Goal: Transaction & Acquisition: Download file/media

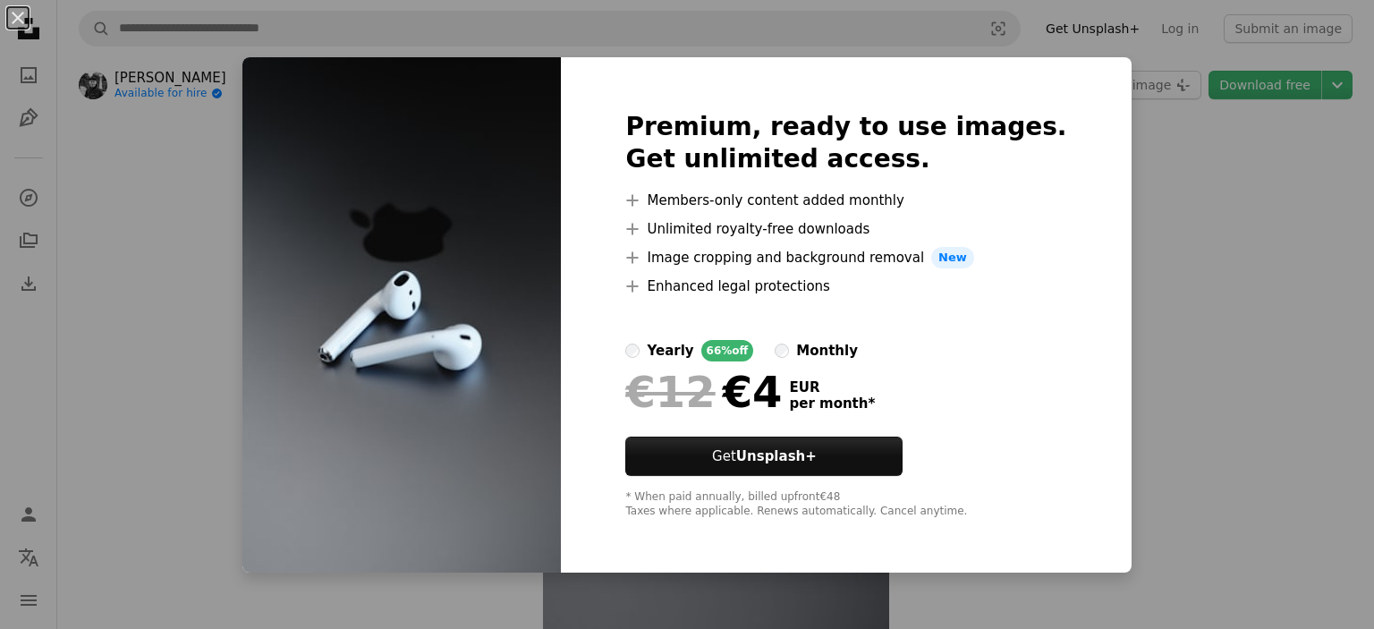
click at [1127, 328] on div "An X shape Premium, ready to use images. Get unlimited access. A plus sign Memb…" at bounding box center [687, 314] width 1374 height 629
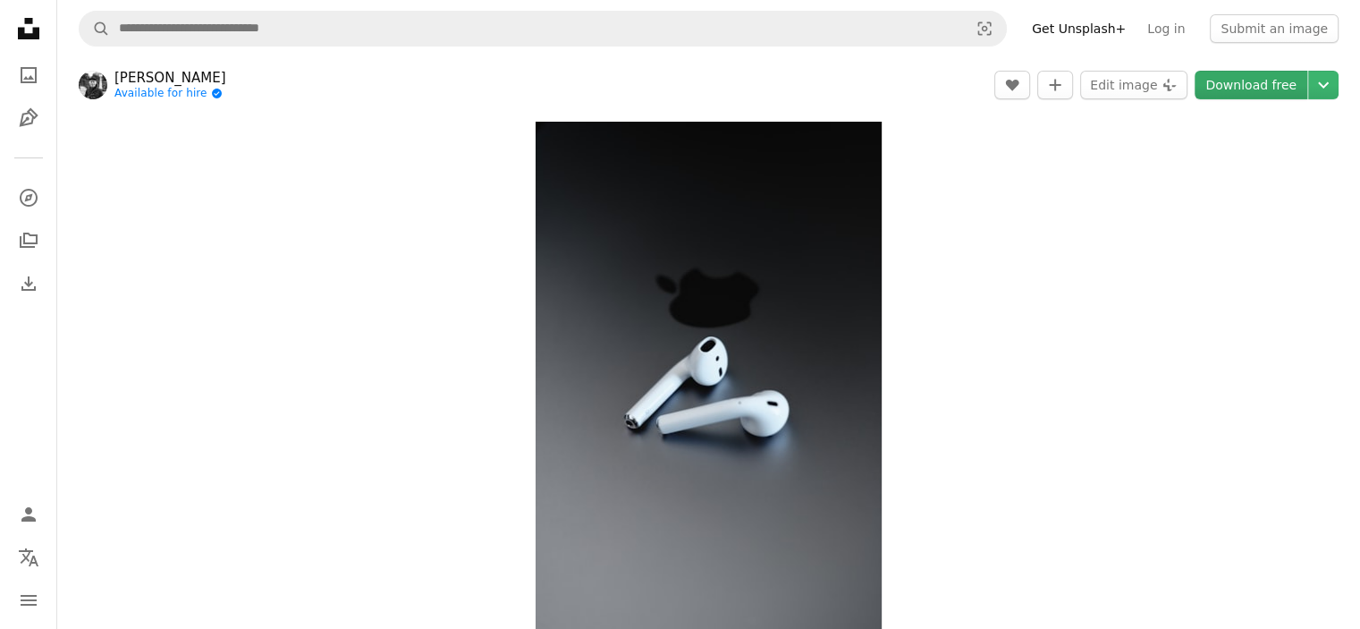
click at [1260, 87] on link "Download free" at bounding box center [1251, 85] width 113 height 29
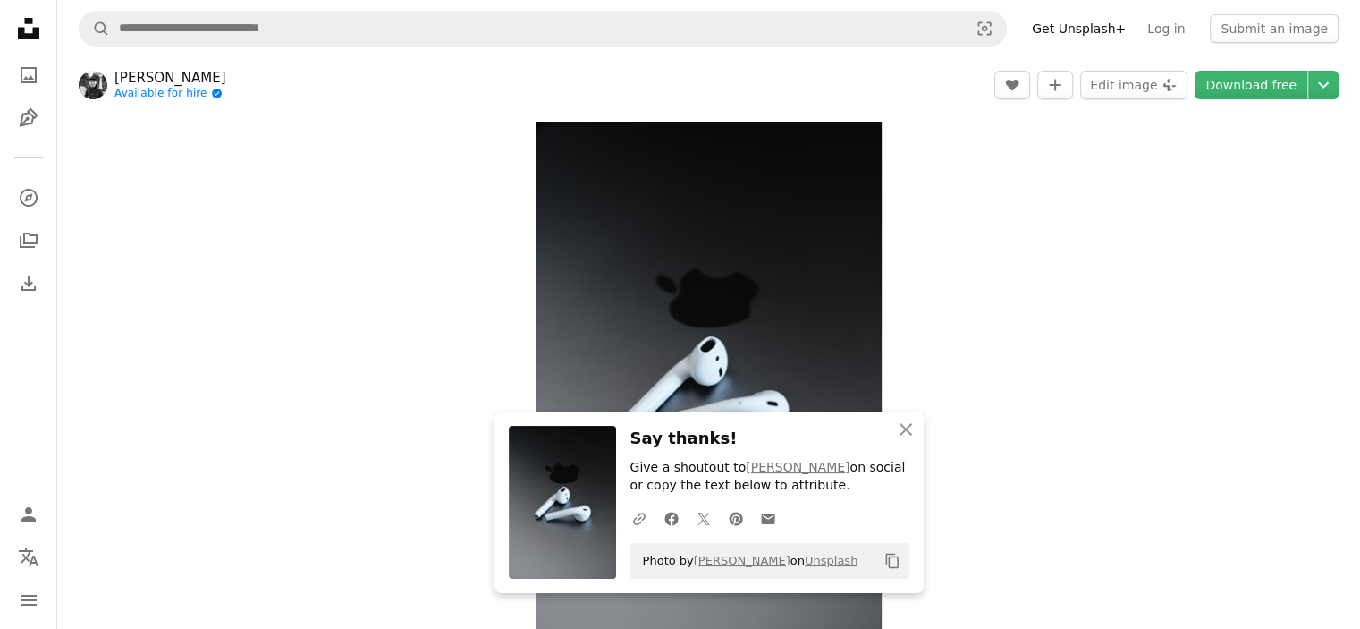
click at [987, 289] on div "Zoom in" at bounding box center [708, 381] width 1303 height 537
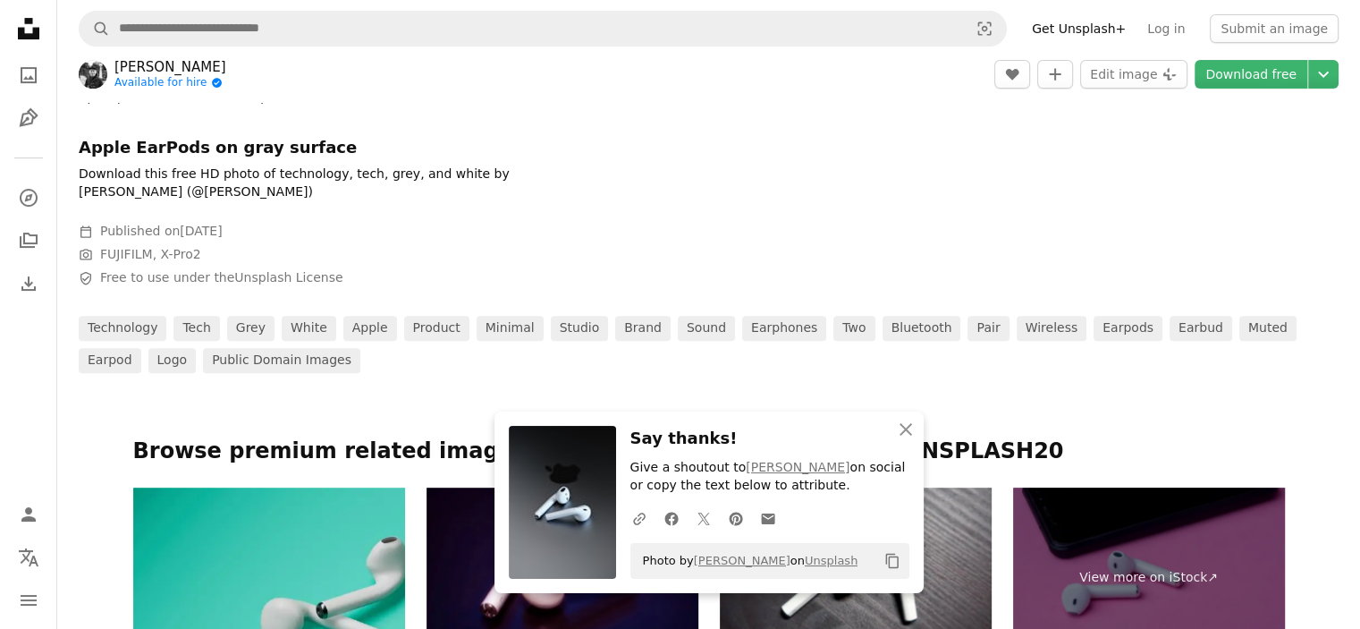
scroll to position [894, 0]
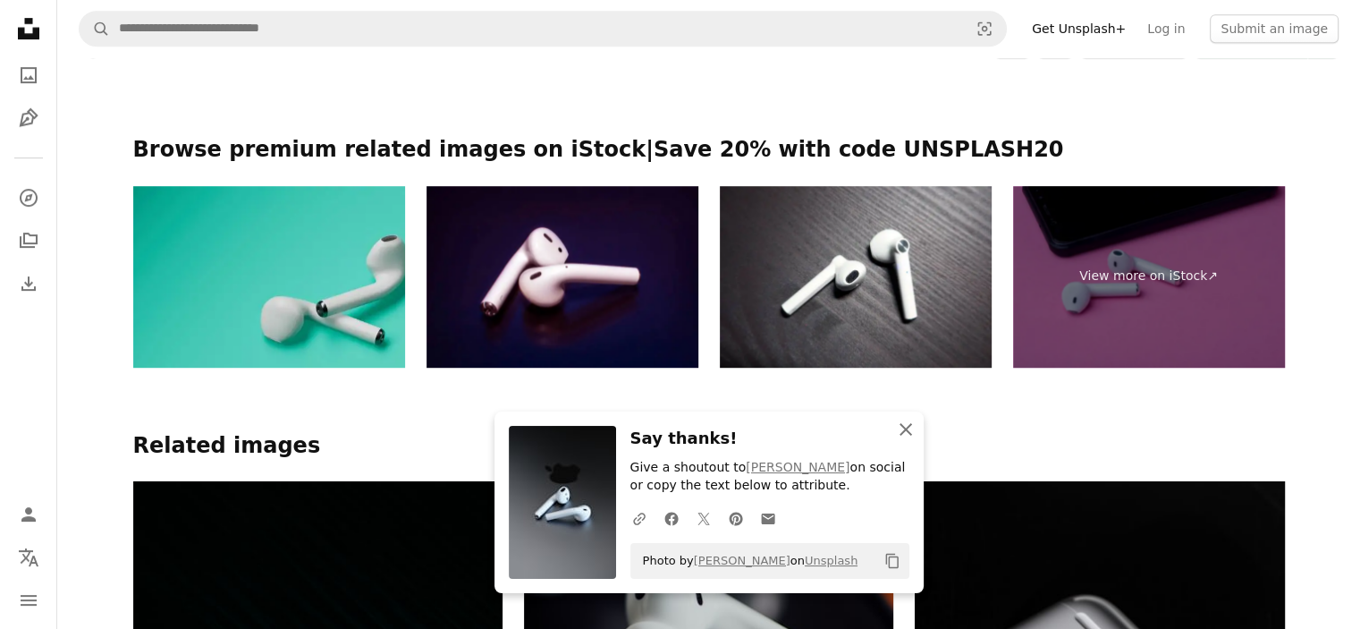
click at [902, 427] on icon "button" at bounding box center [906, 429] width 13 height 13
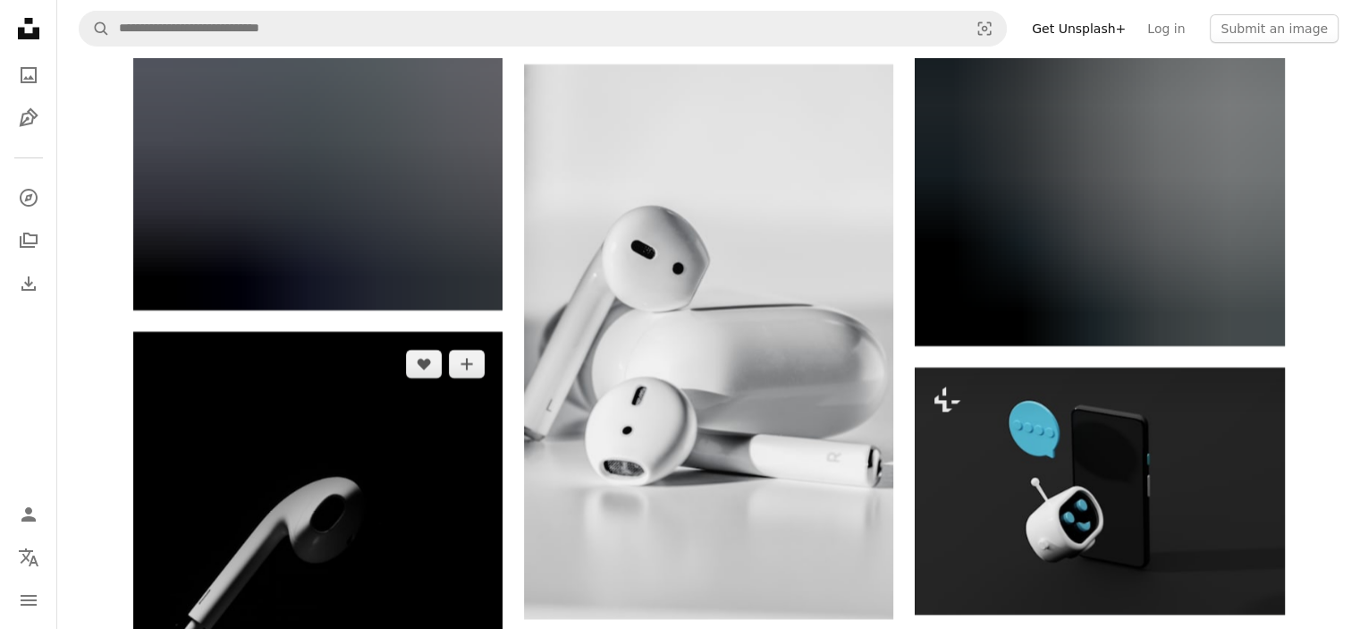
scroll to position [6440, 0]
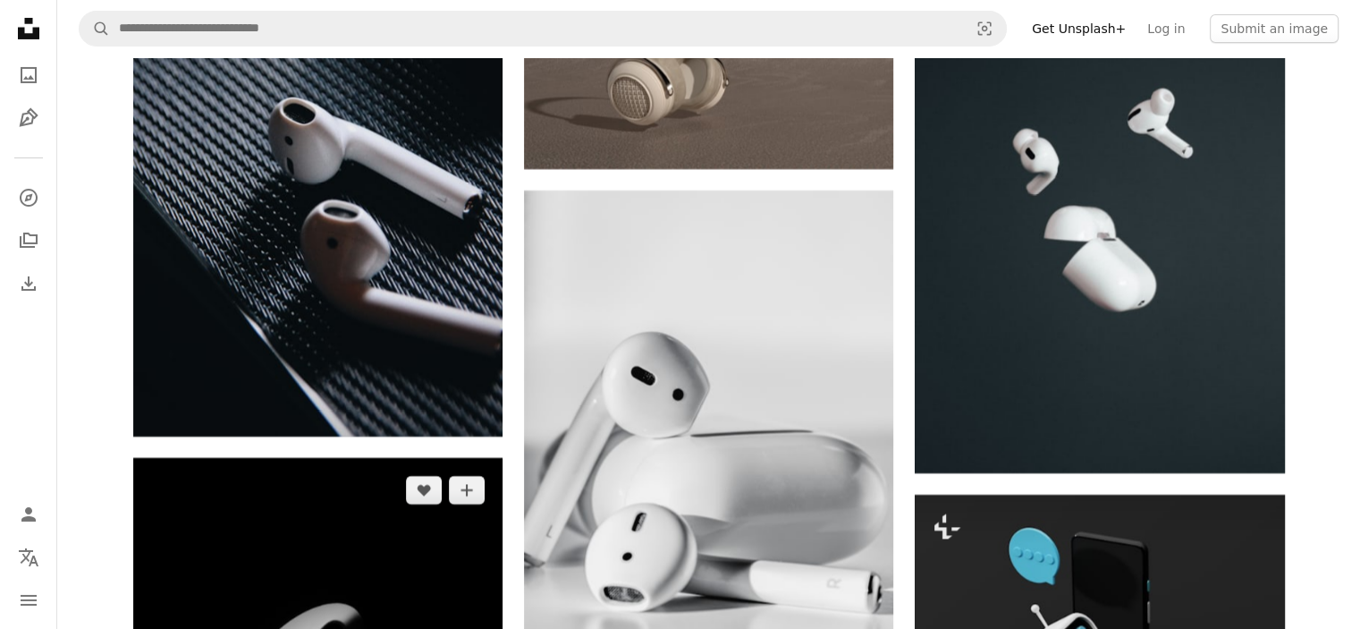
drag, startPoint x: 394, startPoint y: 314, endPoint x: 347, endPoint y: 391, distance: 89.9
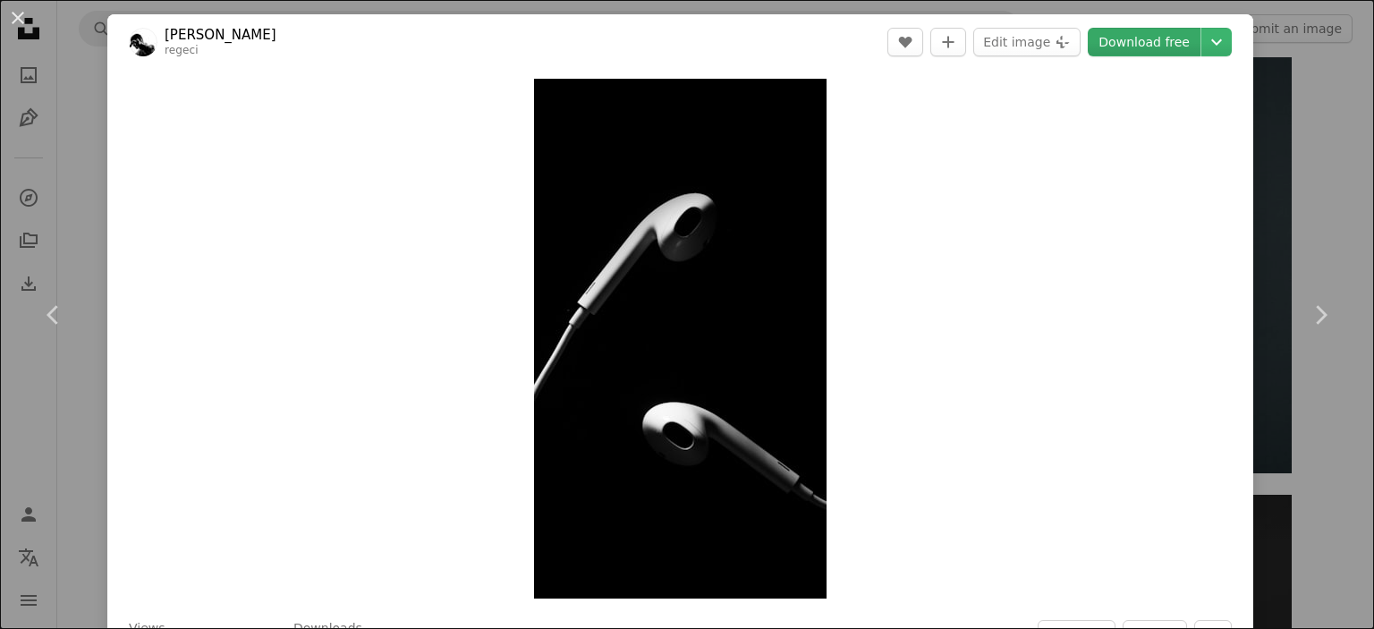
click at [1138, 53] on link "Download free" at bounding box center [1144, 42] width 113 height 29
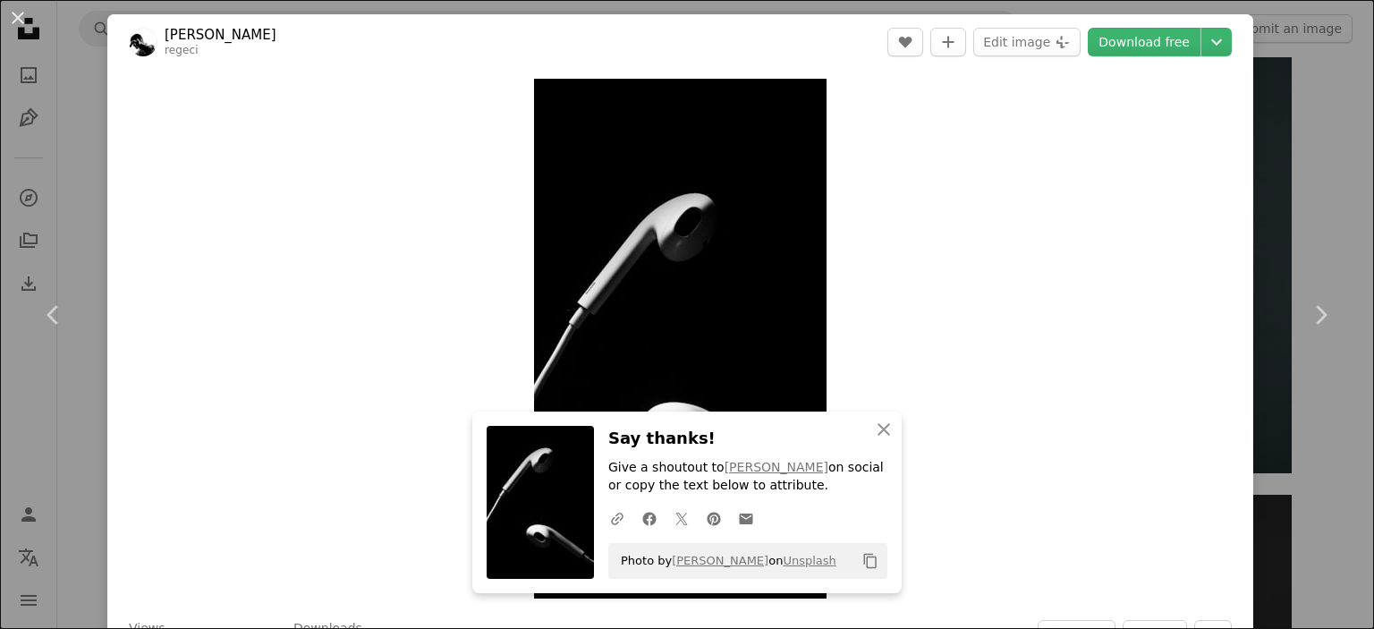
click at [1268, 224] on div "An X shape Chevron left Chevron right An X shape Close Say thanks! Give a shout…" at bounding box center [687, 314] width 1374 height 629
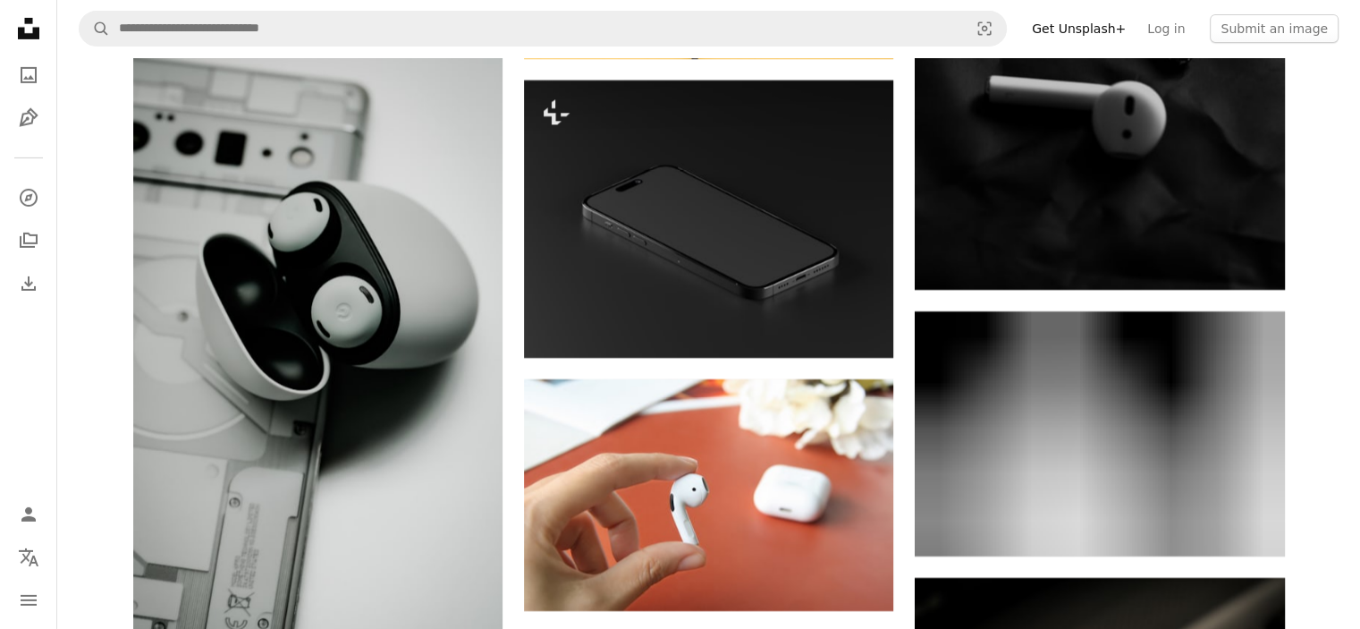
scroll to position [12880, 0]
